Goal: Navigation & Orientation: Find specific page/section

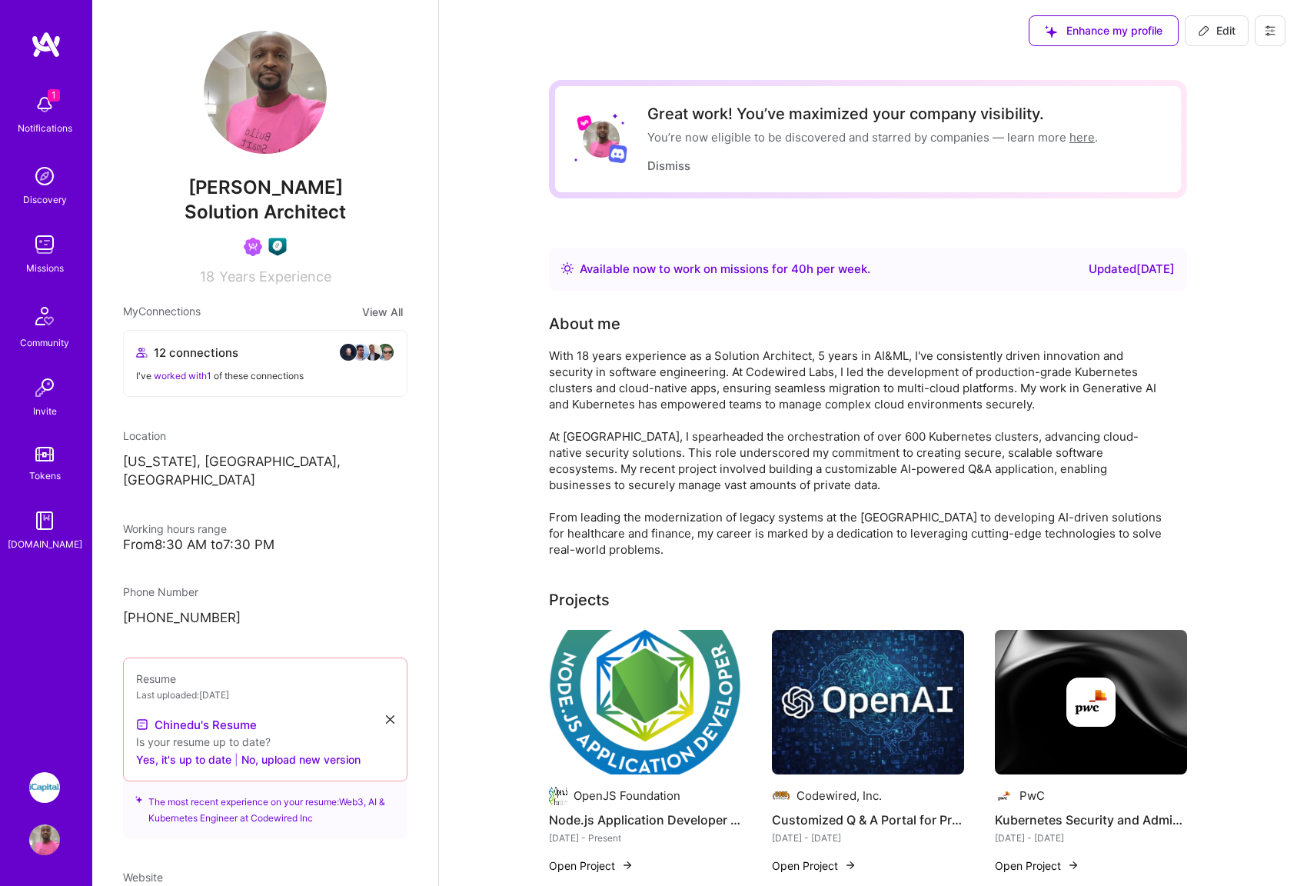
click at [46, 103] on img at bounding box center [44, 104] width 31 height 31
click at [48, 100] on div "1 Notifications Discovery Missions Community Invite Tokens [DOMAIN_NAME]" at bounding box center [46, 319] width 92 height 466
click at [49, 101] on span "1" at bounding box center [54, 95] width 12 height 12
click at [48, 105] on div "1 Notifications Discovery Missions Community Invite Tokens [DOMAIN_NAME]" at bounding box center [46, 319] width 92 height 466
